Goal: Information Seeking & Learning: Learn about a topic

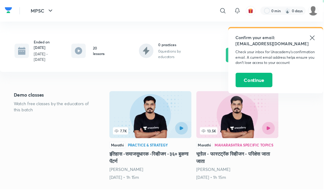
scroll to position [95, 0]
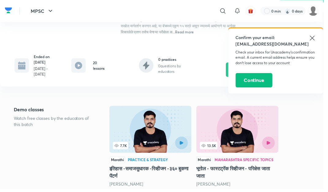
click at [315, 39] on icon at bounding box center [316, 38] width 7 height 7
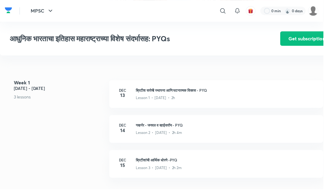
scroll to position [245, 0]
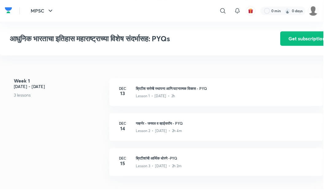
click at [146, 95] on p "Lesson 1 • [DATE] • 2h" at bounding box center [158, 98] width 40 height 6
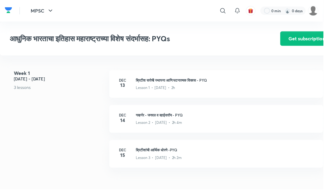
scroll to position [255, 0]
click at [125, 119] on h4 "14" at bounding box center [124, 121] width 12 height 5
